Goal: Task Accomplishment & Management: Manage account settings

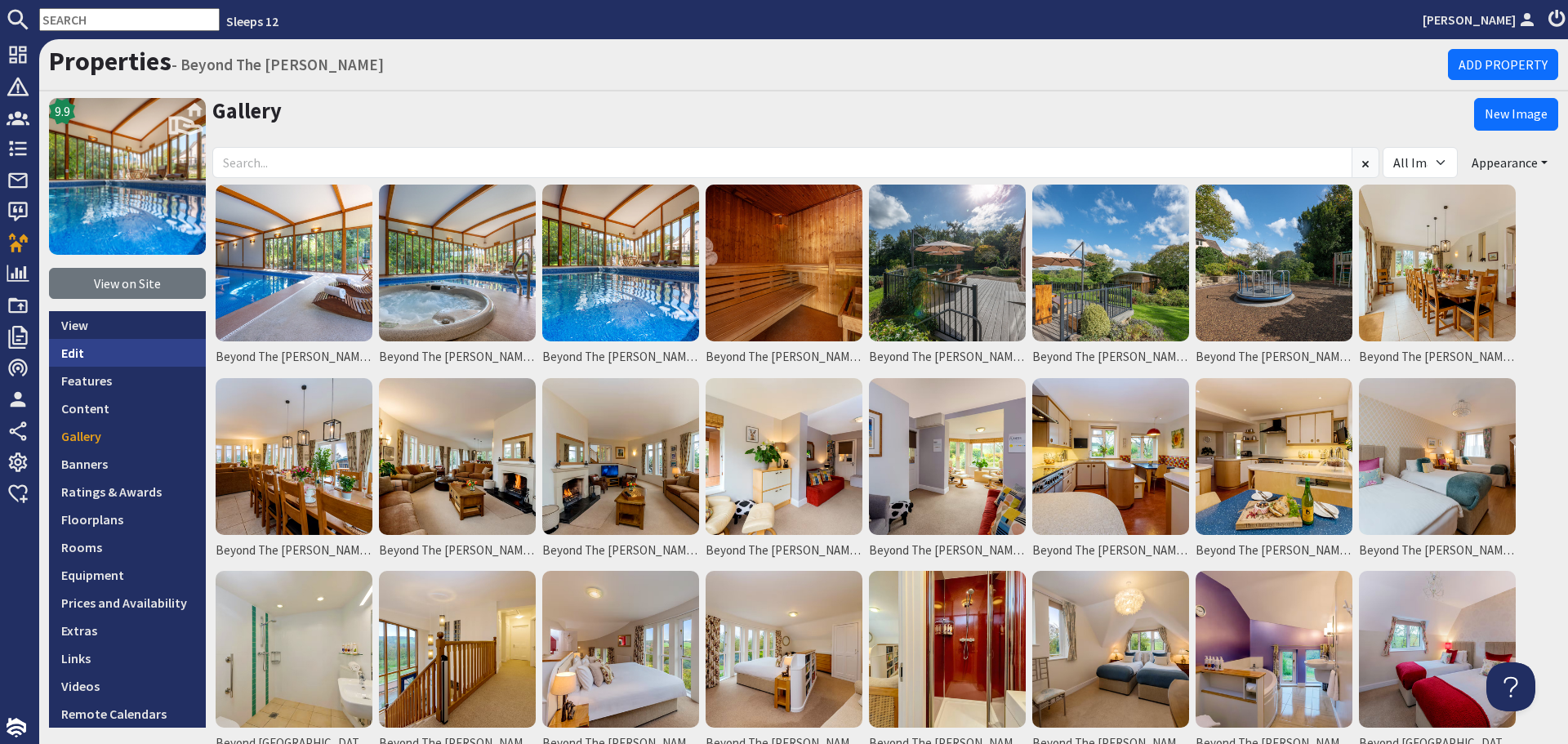
click at [121, 344] on link "Edit" at bounding box center [127, 353] width 156 height 28
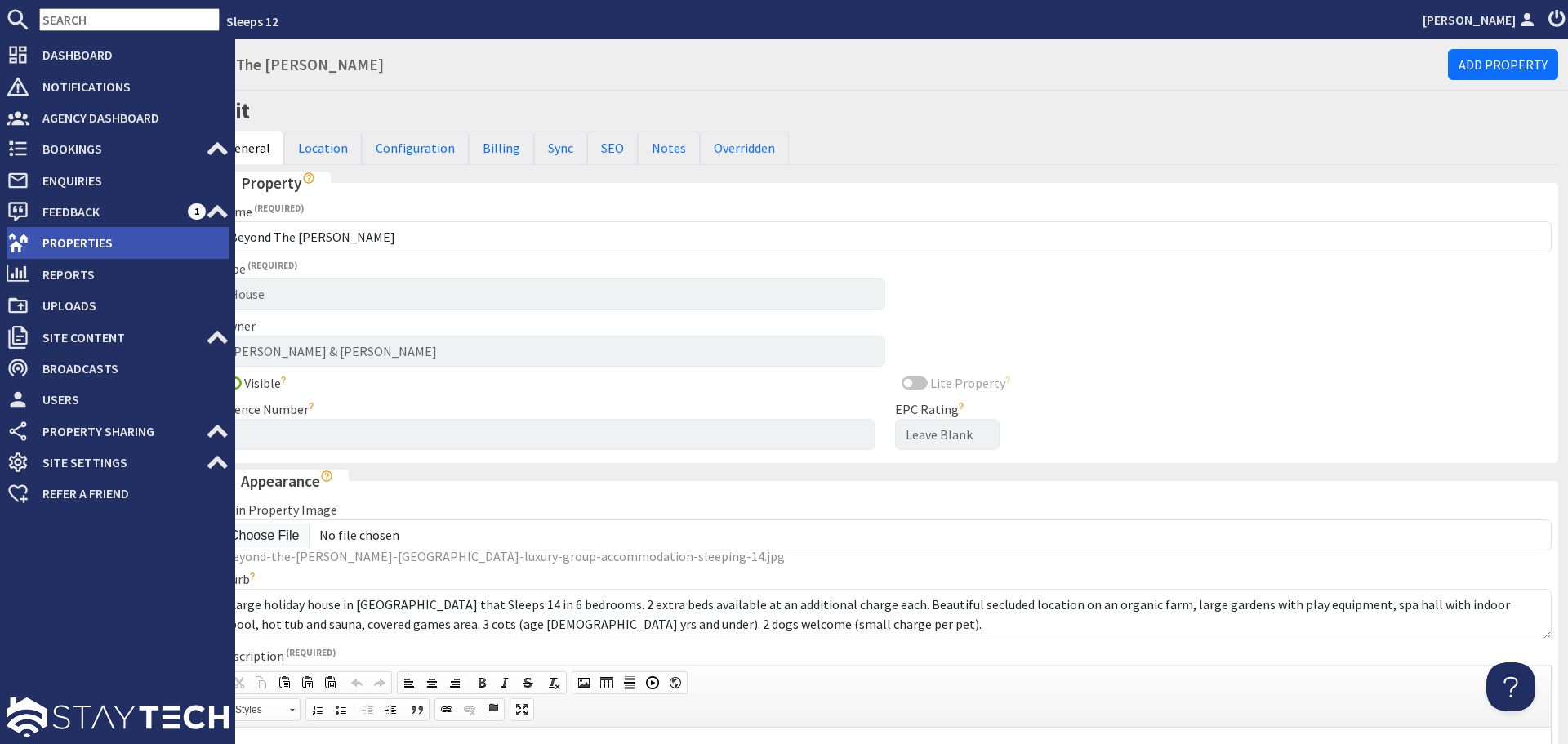
click at [28, 237] on icon at bounding box center [18, 242] width 23 height 23
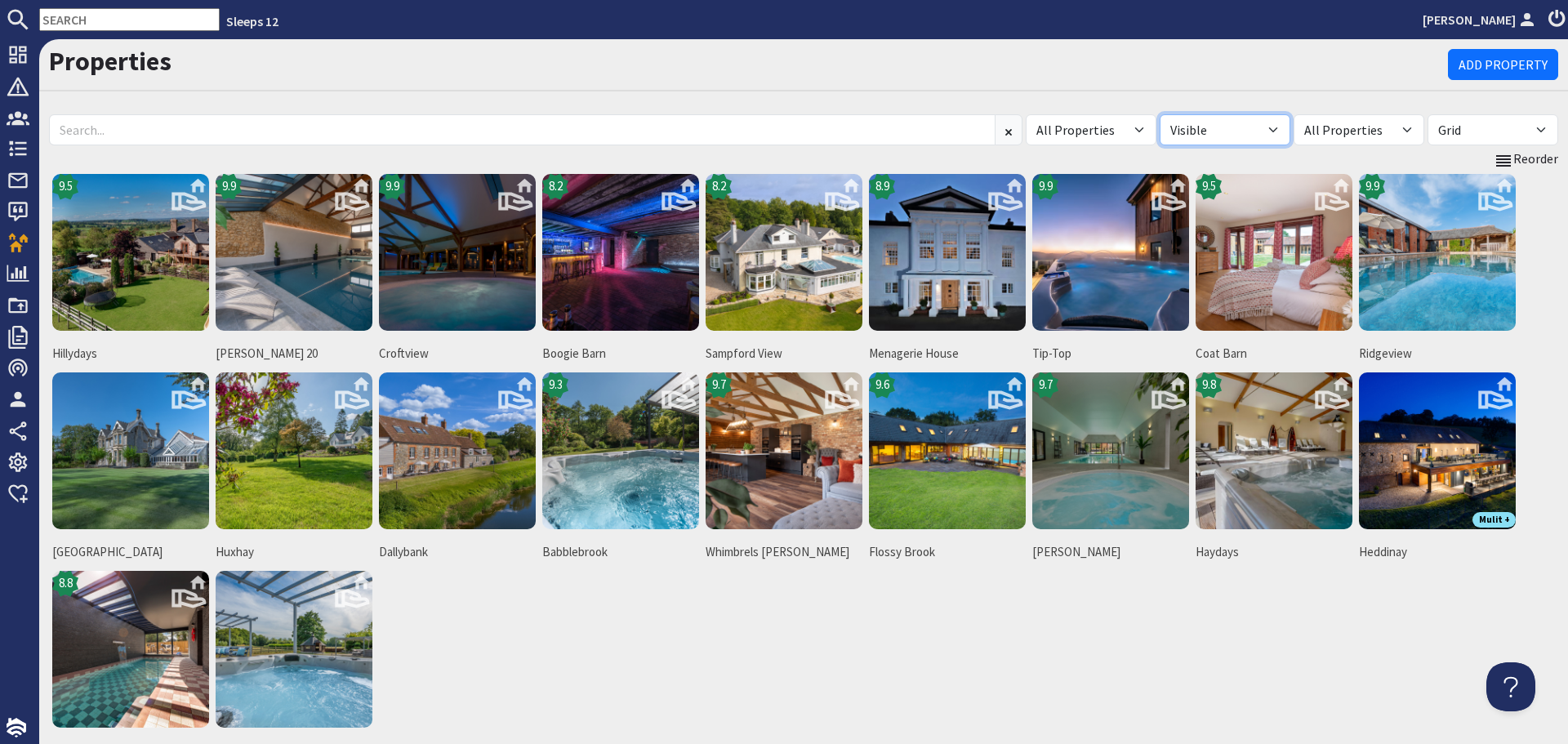
click at [1258, 138] on select "All Visible Not Visible" at bounding box center [1225, 129] width 131 height 31
select select "false"
click at [1160, 114] on select "All Visible Not Visible" at bounding box center [1225, 129] width 131 height 31
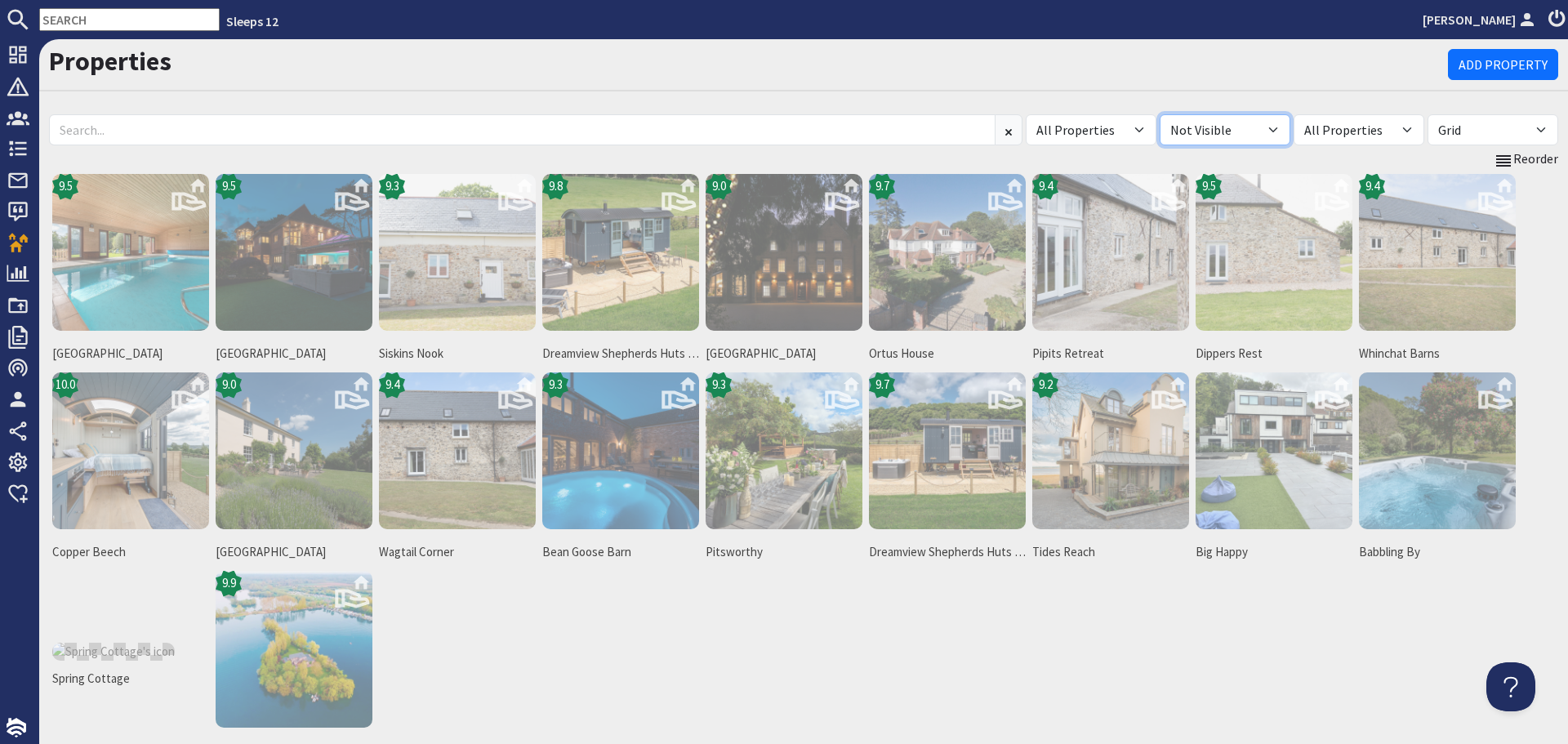
drag, startPoint x: 1261, startPoint y: 135, endPoint x: 1257, endPoint y: 143, distance: 8.9
click at [1261, 135] on select "All Visible Not Visible" at bounding box center [1225, 129] width 131 height 31
click at [1160, 114] on select "All Visible Not Visible" at bounding box center [1225, 129] width 131 height 31
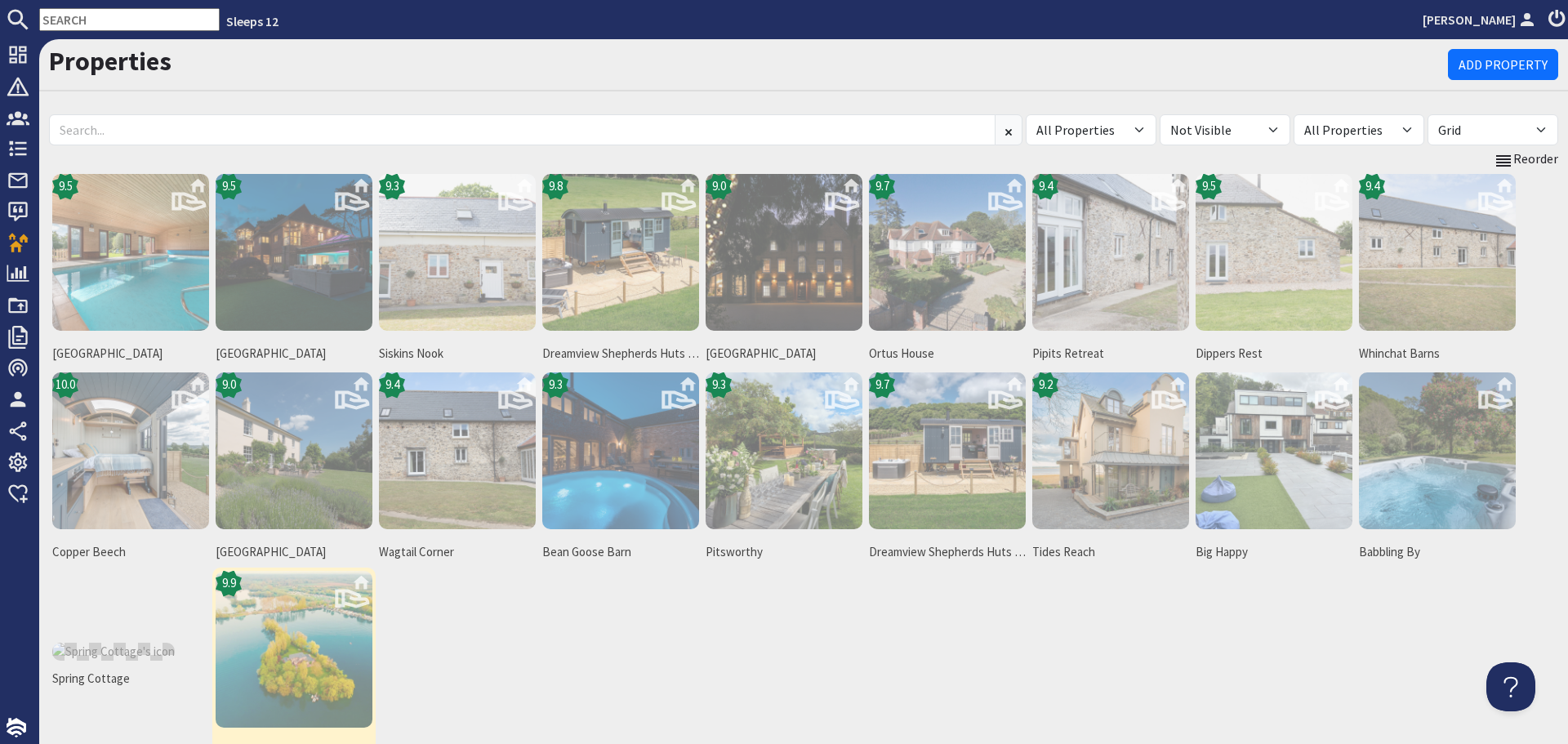
click at [329, 661] on img at bounding box center [293, 649] width 156 height 156
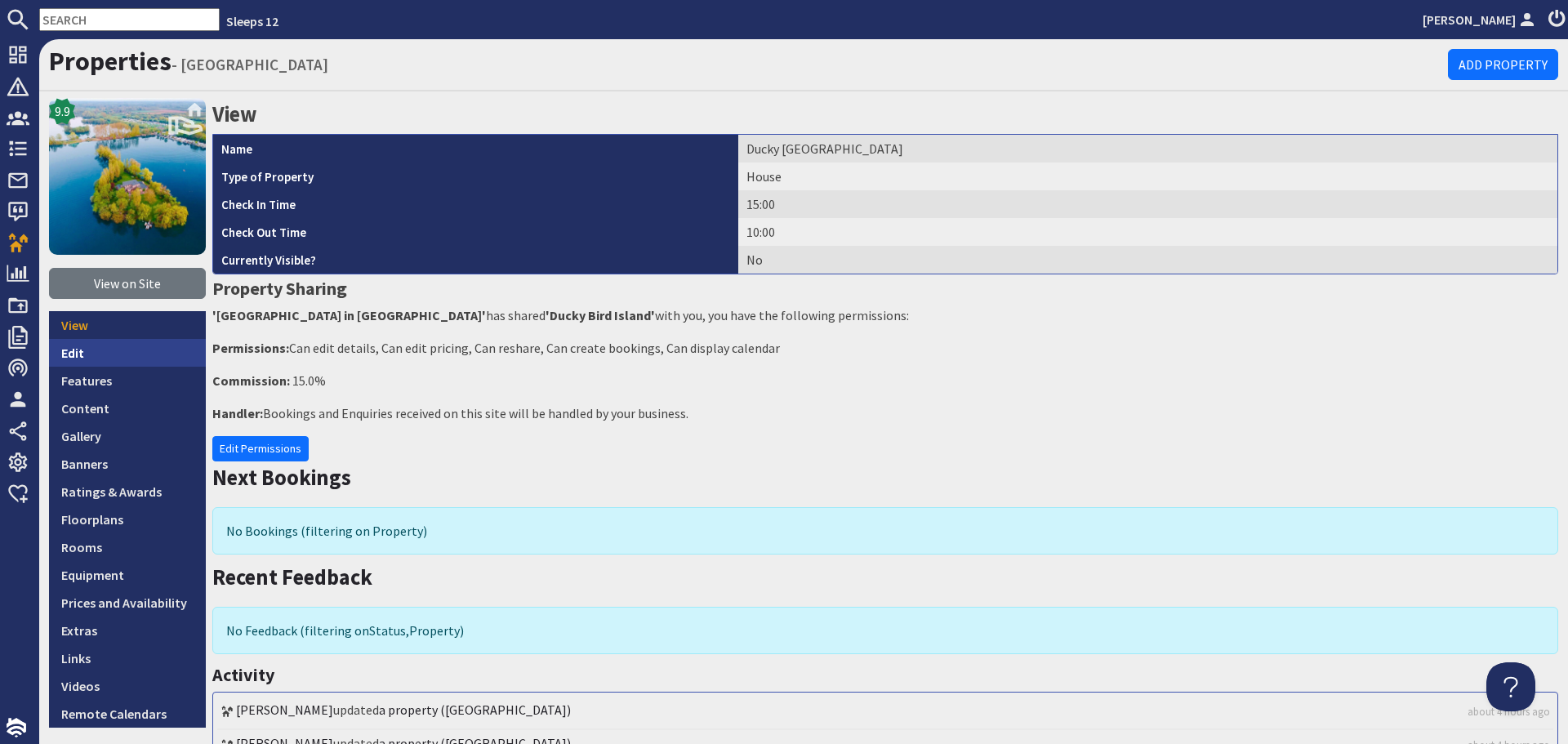
click at [116, 365] on link "Edit" at bounding box center [127, 353] width 156 height 28
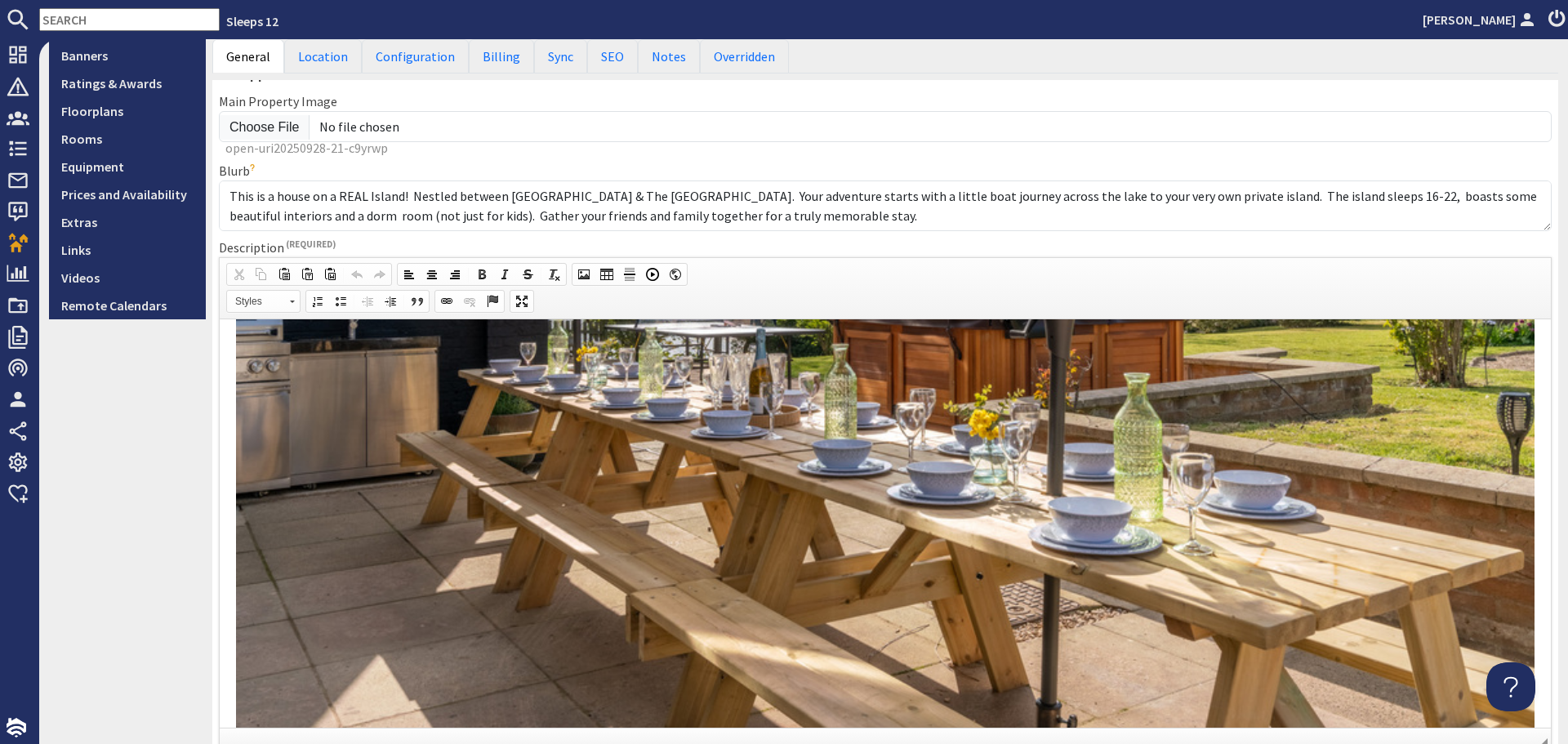
scroll to position [624, 0]
